Goal: Information Seeking & Learning: Learn about a topic

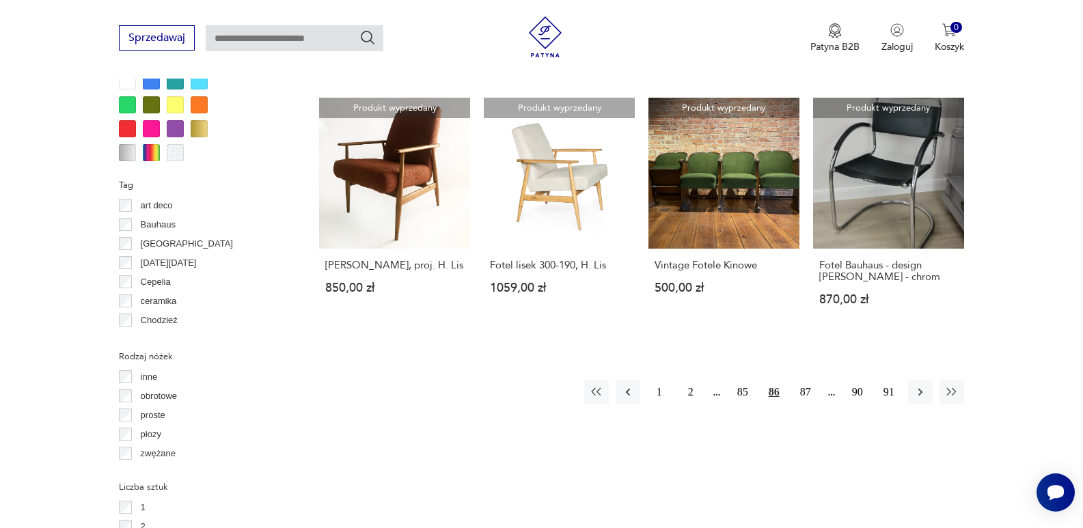
scroll to position [1387, 0]
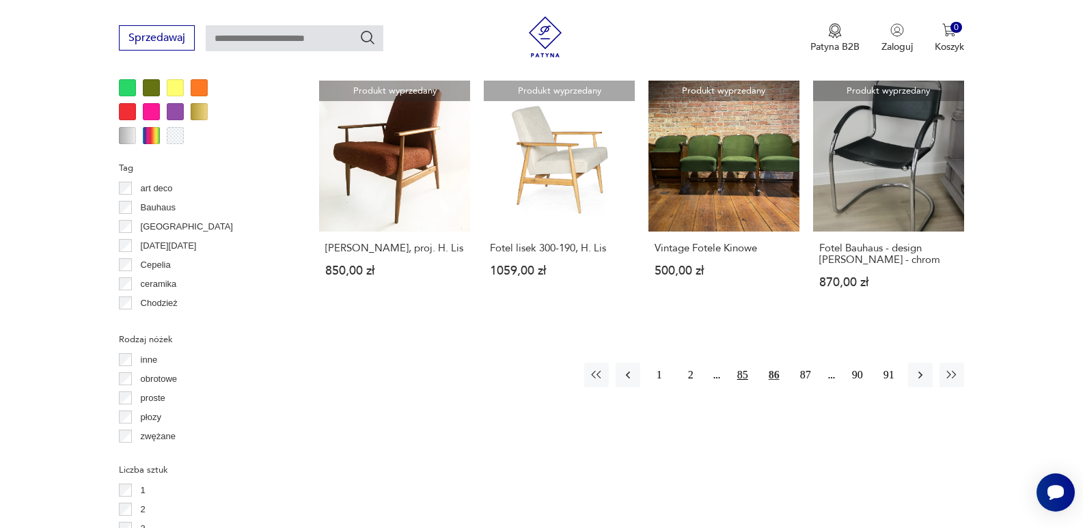
click at [742, 363] on button "85" at bounding box center [742, 375] width 25 height 25
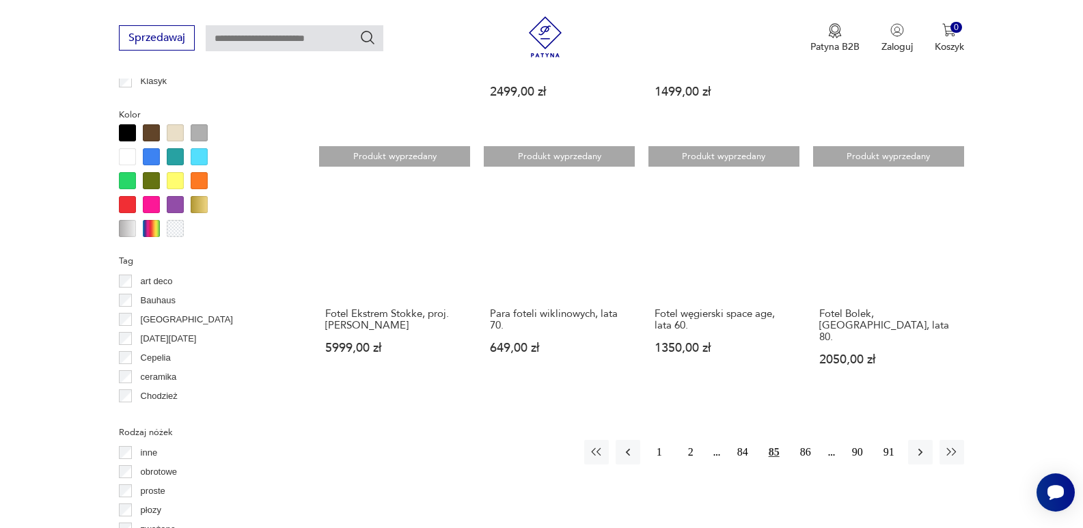
scroll to position [1319, 0]
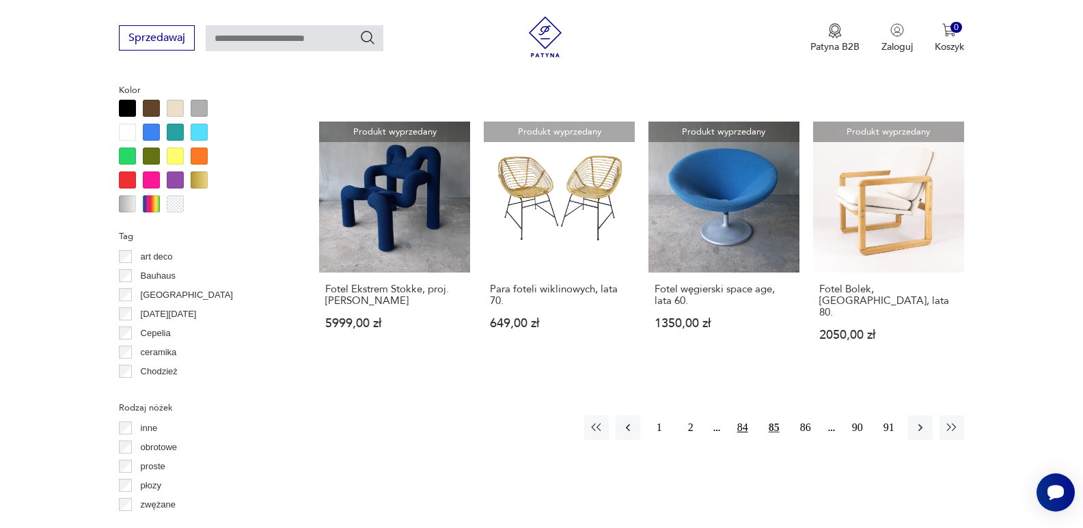
click at [738, 415] on button "84" at bounding box center [742, 427] width 25 height 25
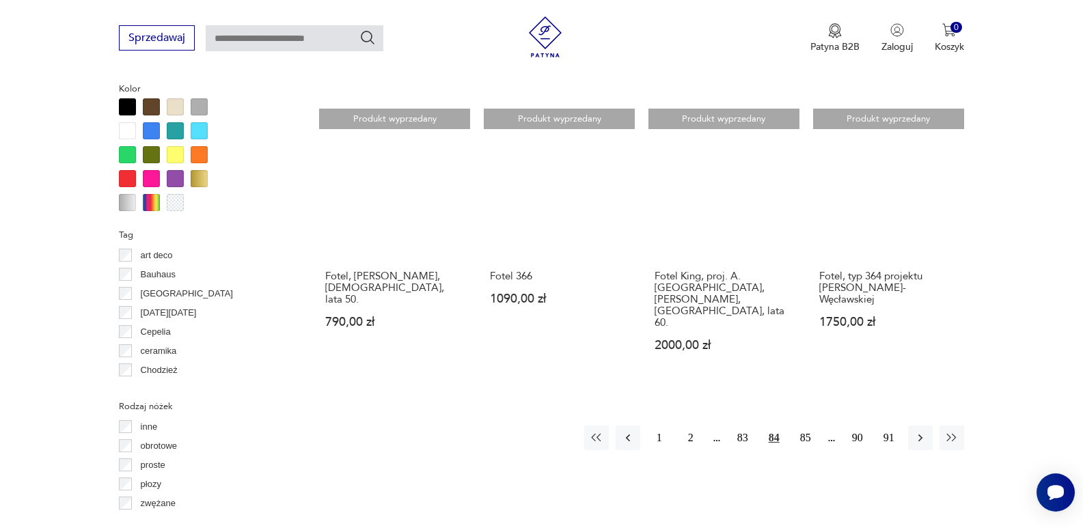
scroll to position [1387, 0]
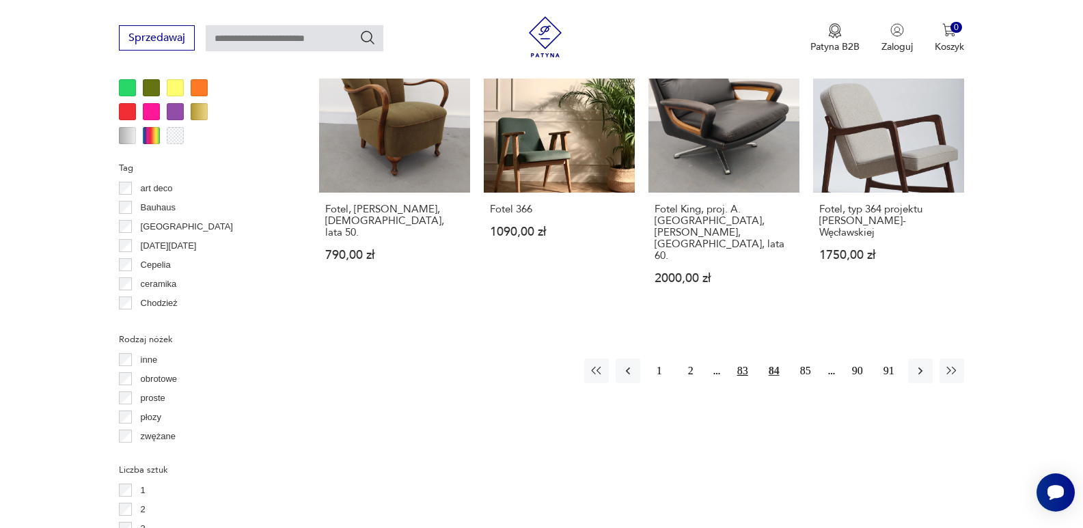
click at [746, 359] on button "83" at bounding box center [742, 371] width 25 height 25
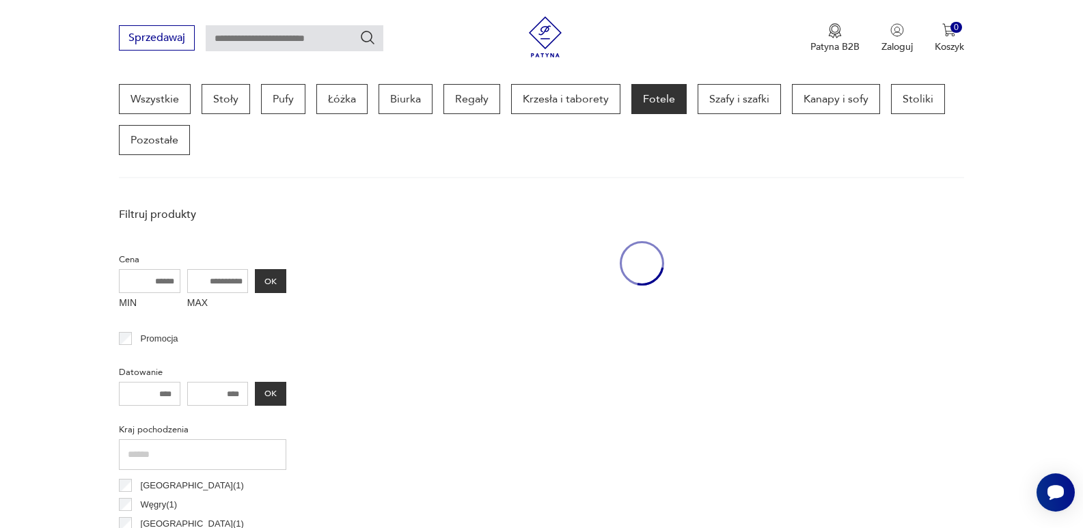
scroll to position [363, 0]
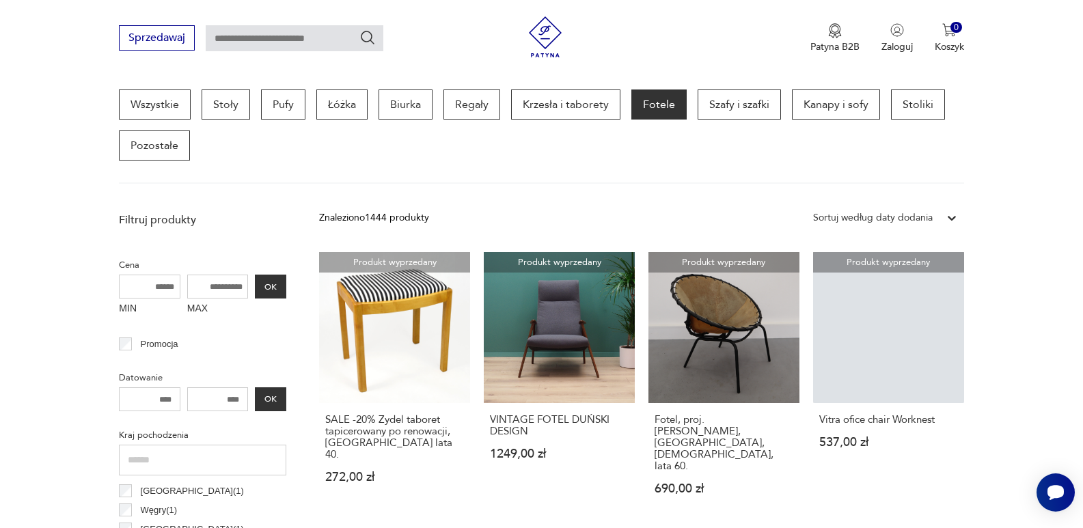
click at [244, 30] on input "text" at bounding box center [295, 38] width 178 height 26
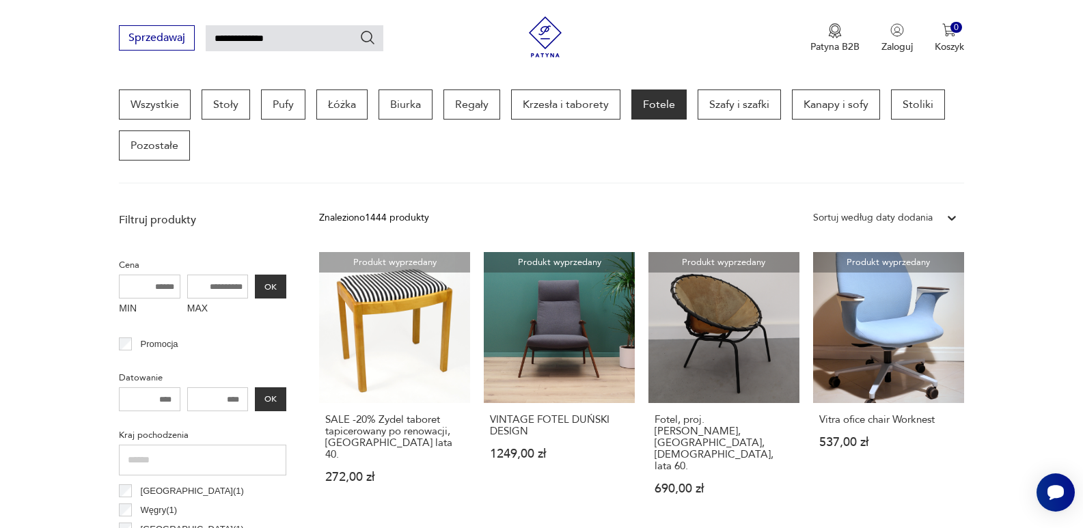
type input "**********"
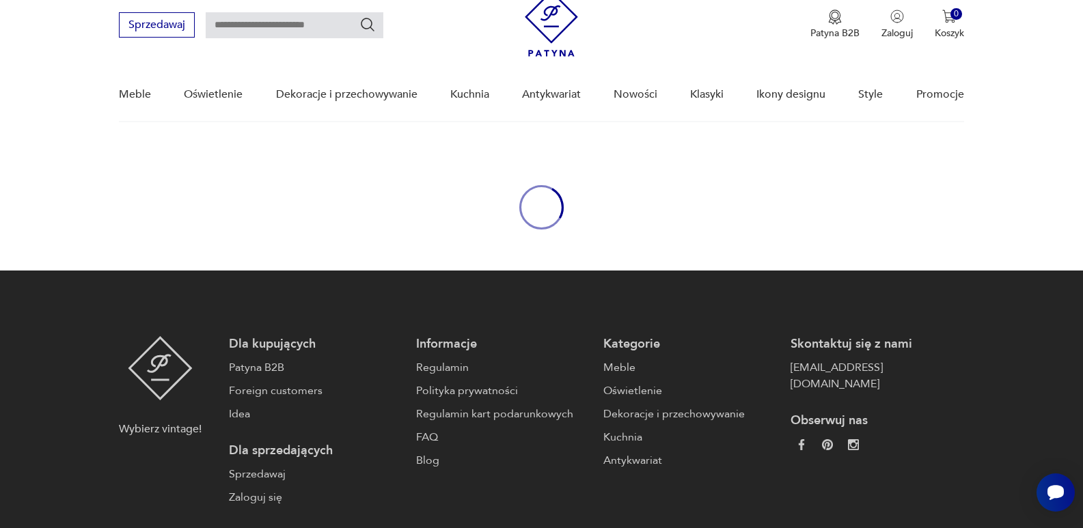
type input "**********"
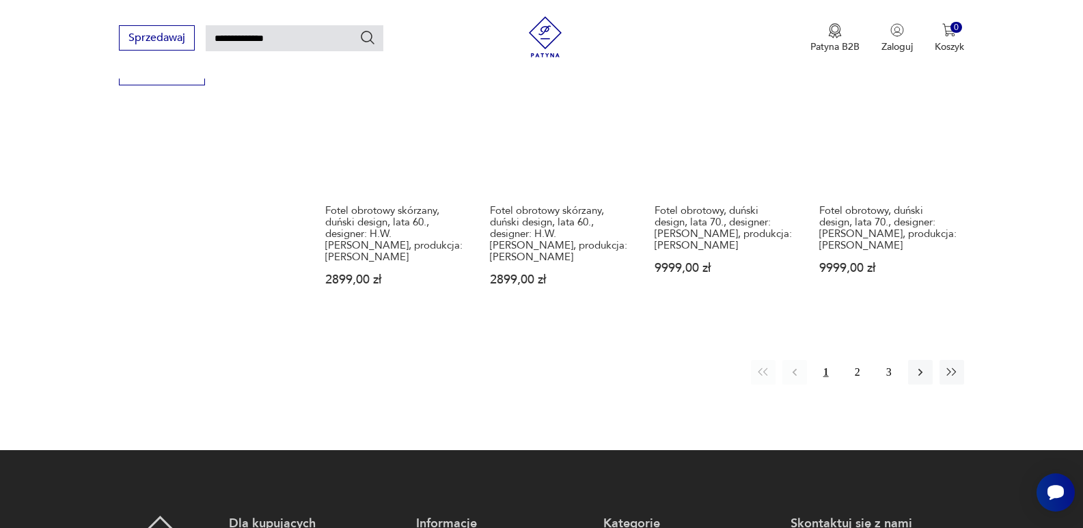
scroll to position [1133, 0]
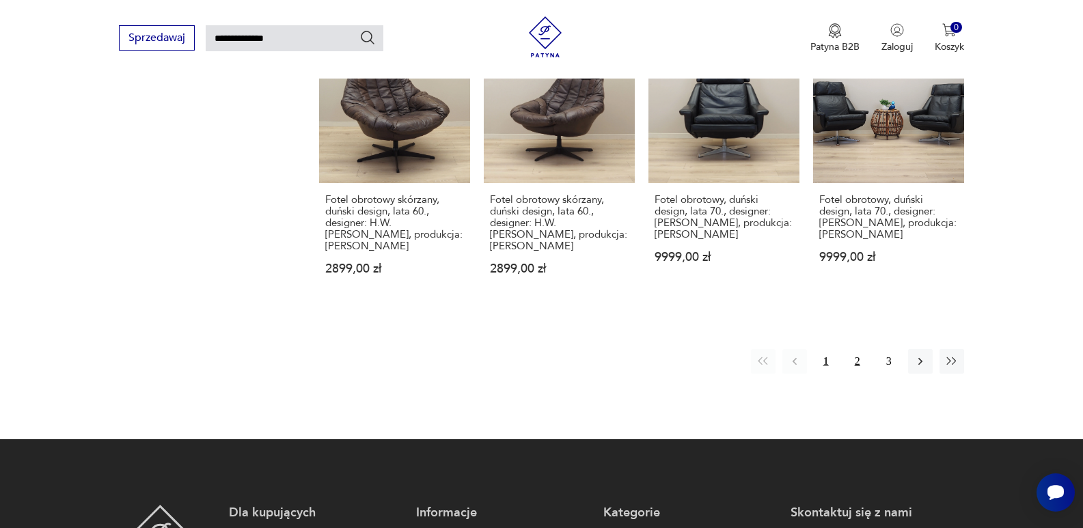
click at [855, 349] on button "2" at bounding box center [857, 361] width 25 height 25
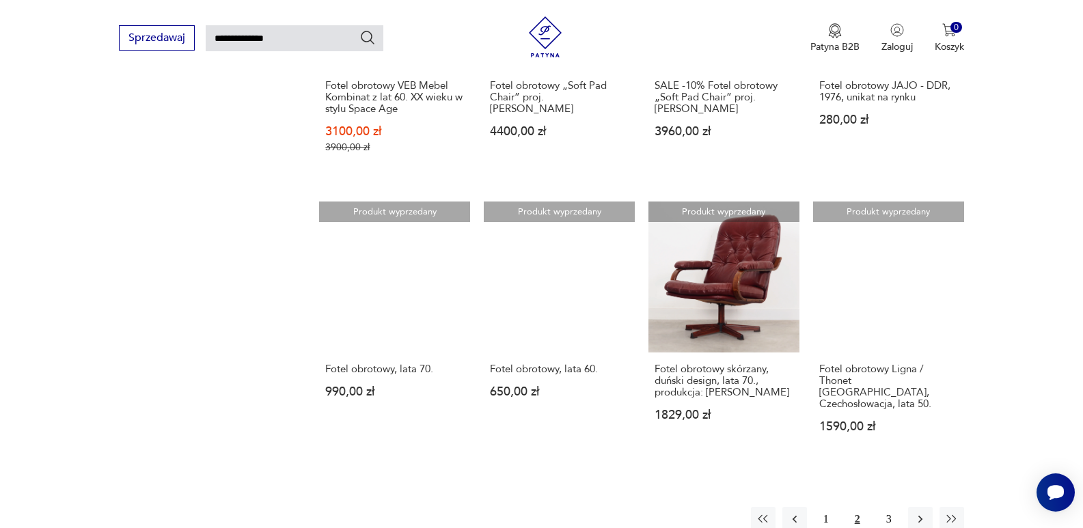
scroll to position [1005, 0]
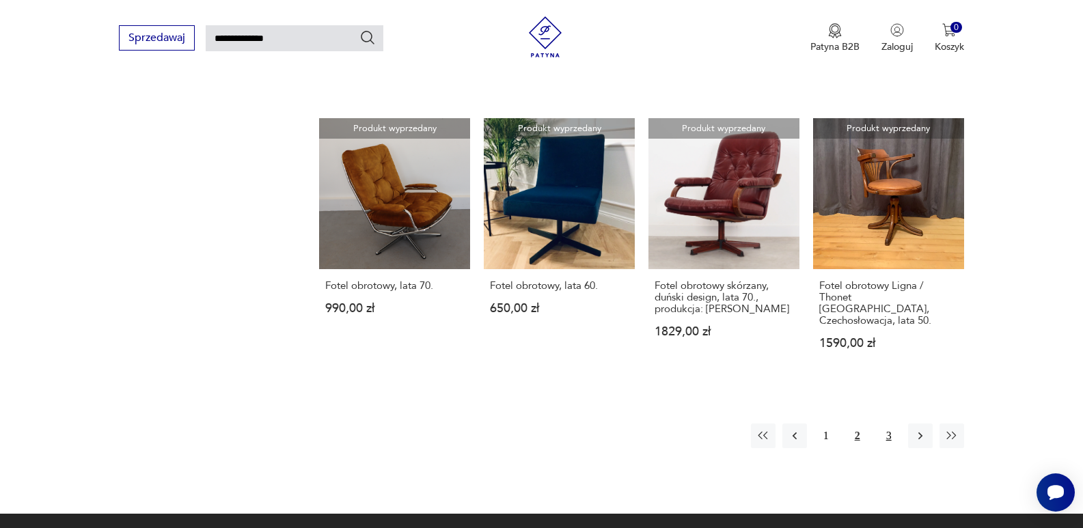
click at [893, 424] on button "3" at bounding box center [888, 436] width 25 height 25
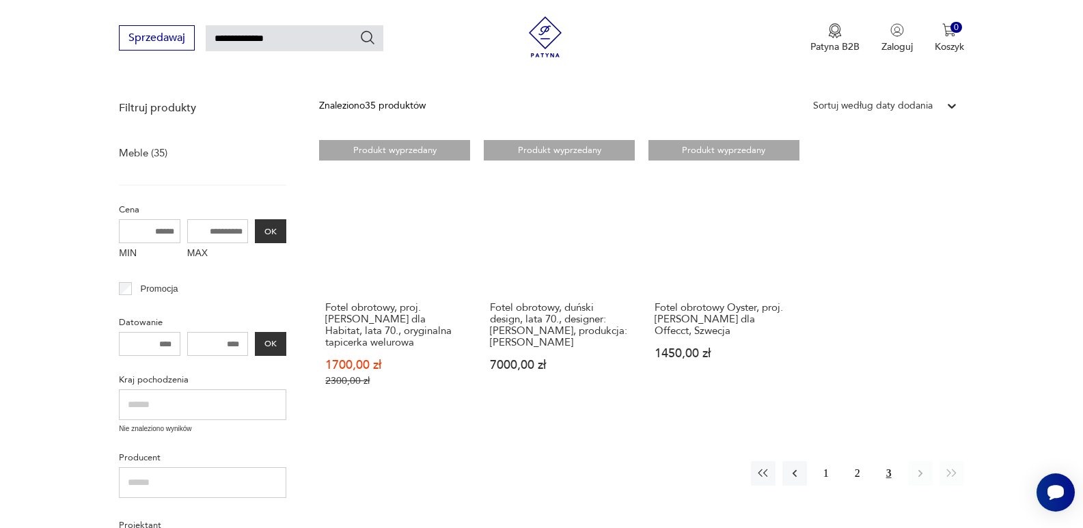
scroll to position [185, 0]
